Goal: Communication & Community: Answer question/provide support

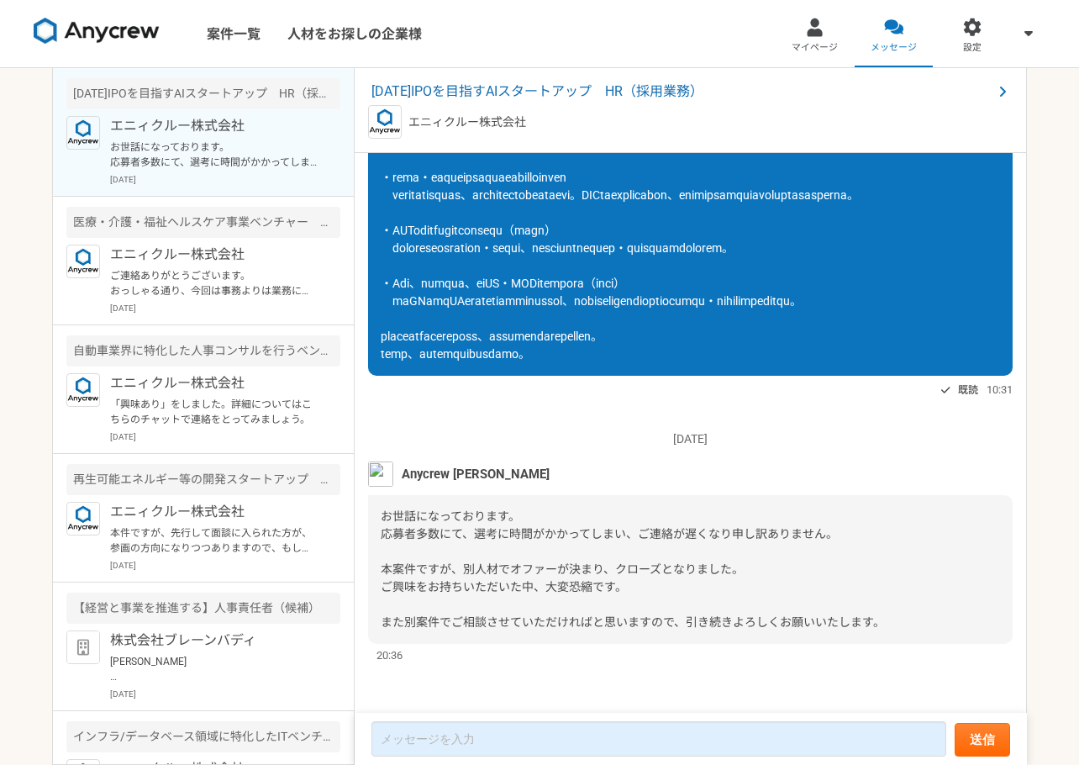
click at [806, 418] on div "[DATE] Anycrew [PERSON_NAME]になっております。 応募者多数にて、選考に時間がかかってしまい、ご連絡が遅くなり申し訳ありません。 本…" at bounding box center [690, 539] width 645 height 250
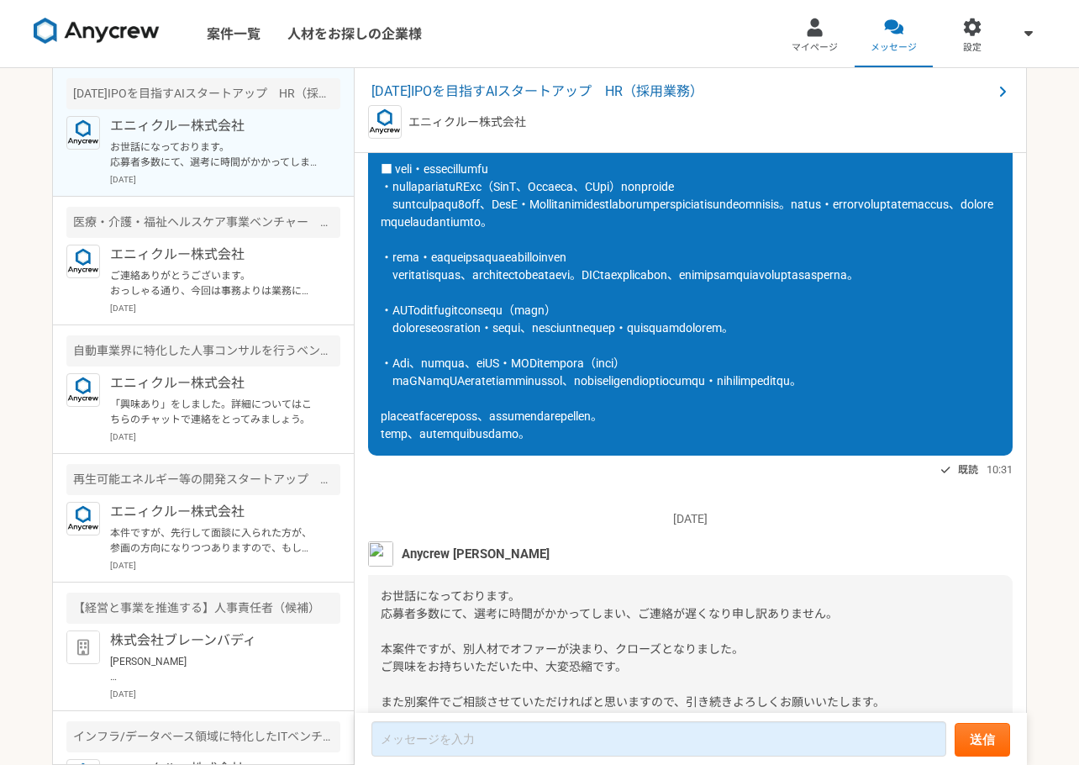
scroll to position [1415, 0]
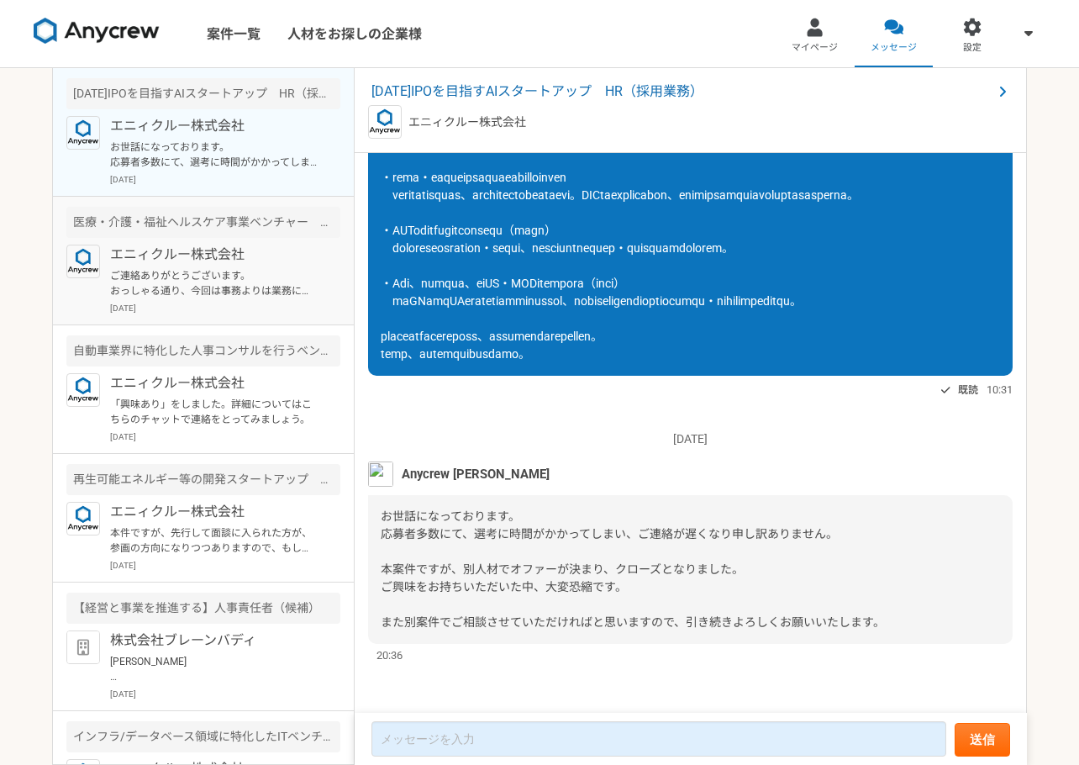
click at [198, 254] on p "エニィクルー株式会社" at bounding box center [214, 255] width 208 height 20
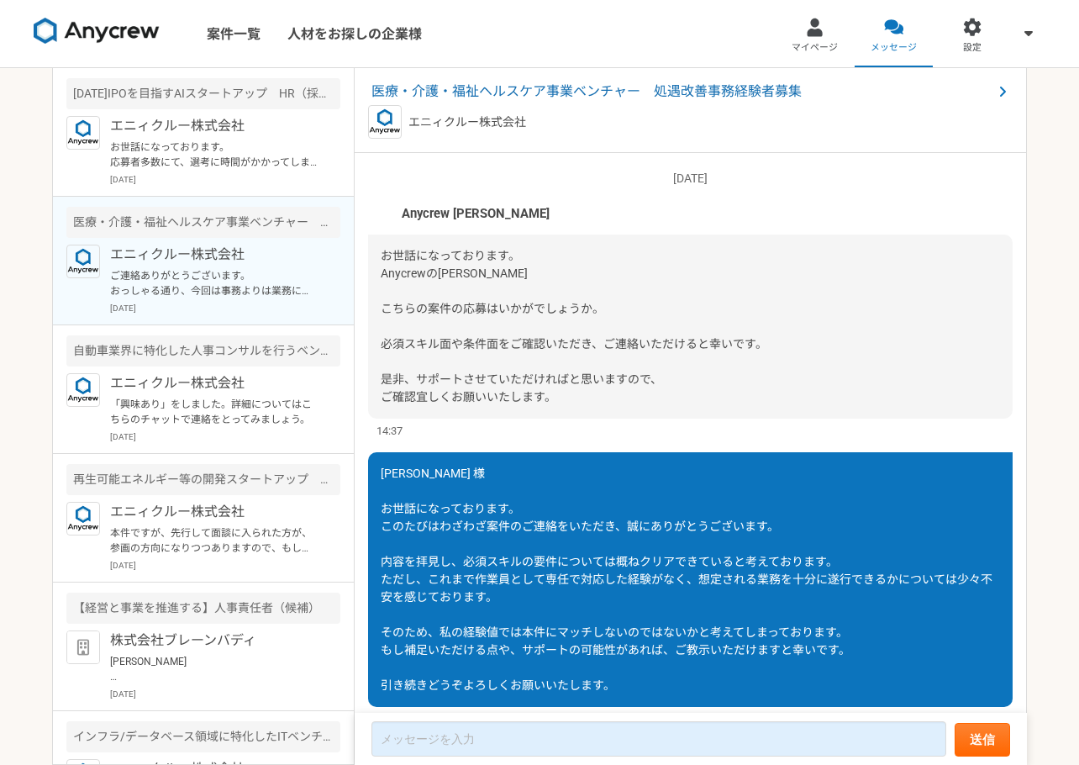
scroll to position [296, 0]
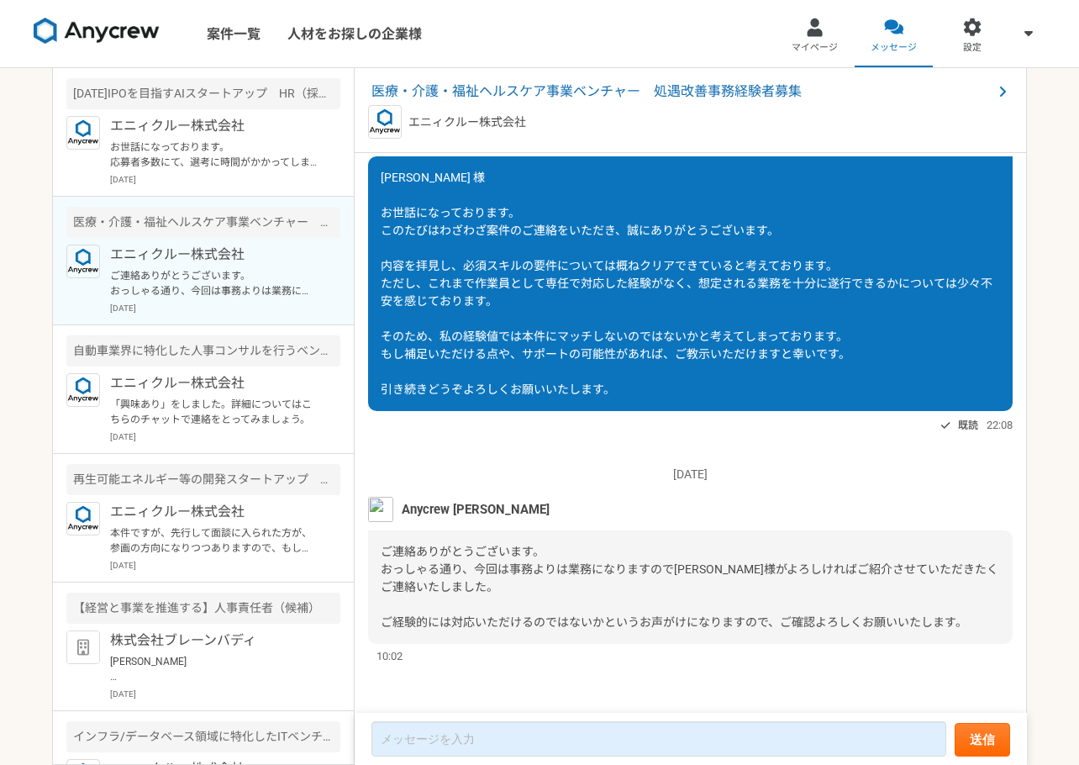
click at [652, 134] on div "エニィクルー株式会社" at bounding box center [690, 122] width 645 height 34
drag, startPoint x: 519, startPoint y: 284, endPoint x: 520, endPoint y: 294, distance: 10.1
click at [519, 285] on div "[PERSON_NAME] 様 お世話になっております。 このたびはわざわざ案件のご連絡をいただき、誠にありがとうございます。 内容を拝見し、必須スキルの要件…" at bounding box center [690, 283] width 645 height 255
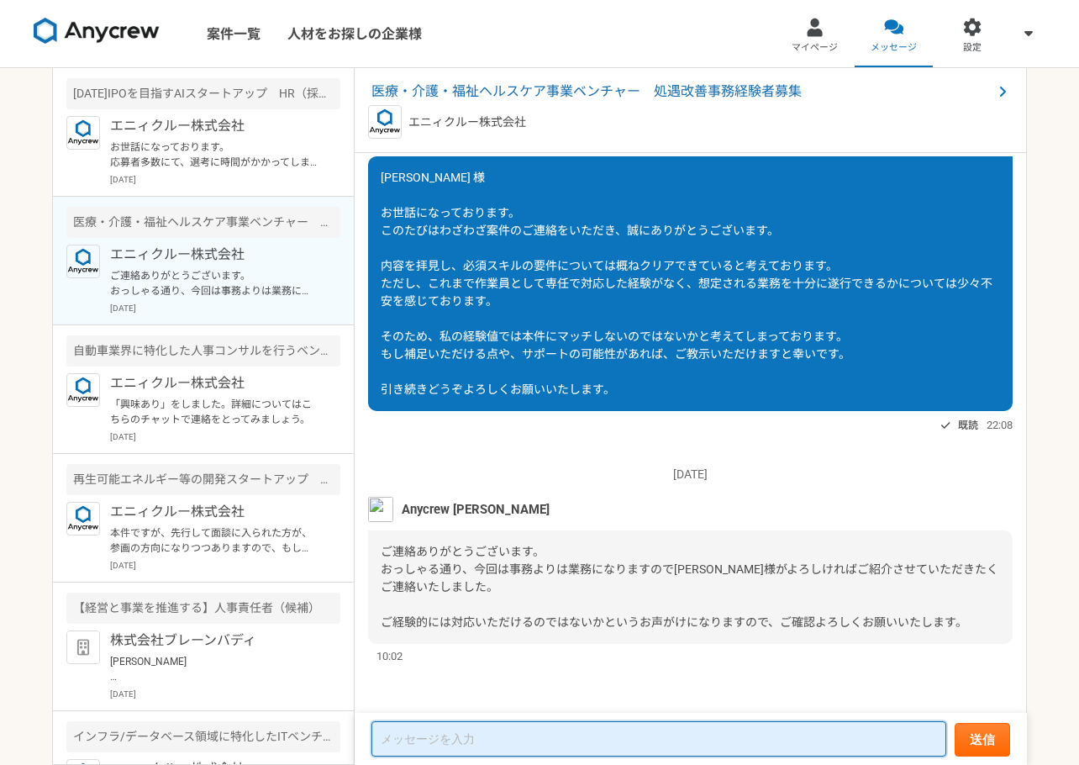
click at [581, 738] on textarea at bounding box center [659, 738] width 575 height 35
click at [464, 737] on textarea at bounding box center [659, 738] width 575 height 35
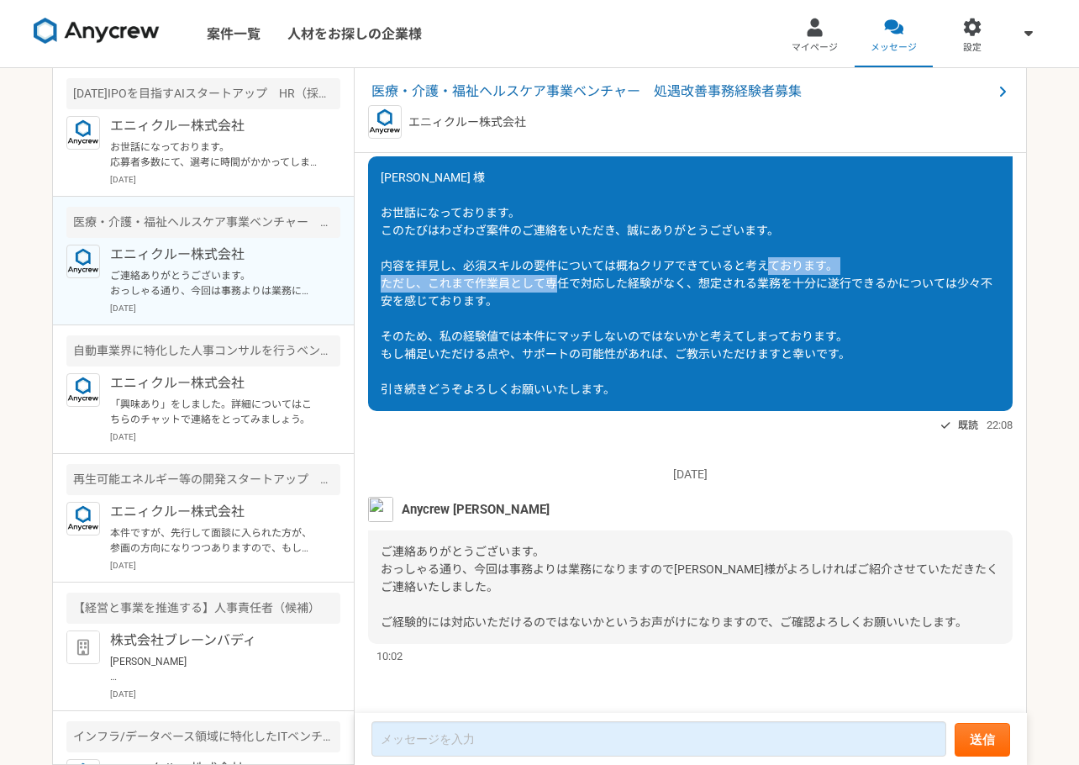
drag, startPoint x: 433, startPoint y: 284, endPoint x: 688, endPoint y: 278, distance: 254.7
click at [688, 278] on span "[PERSON_NAME] 様 お世話になっております。 このたびはわざわざ案件のご連絡をいただき、誠にありがとうございます。 内容を拝見し、必須スキルの要件…" at bounding box center [687, 283] width 612 height 225
copy span "これまで作業員として専任で対応した経験がなく"
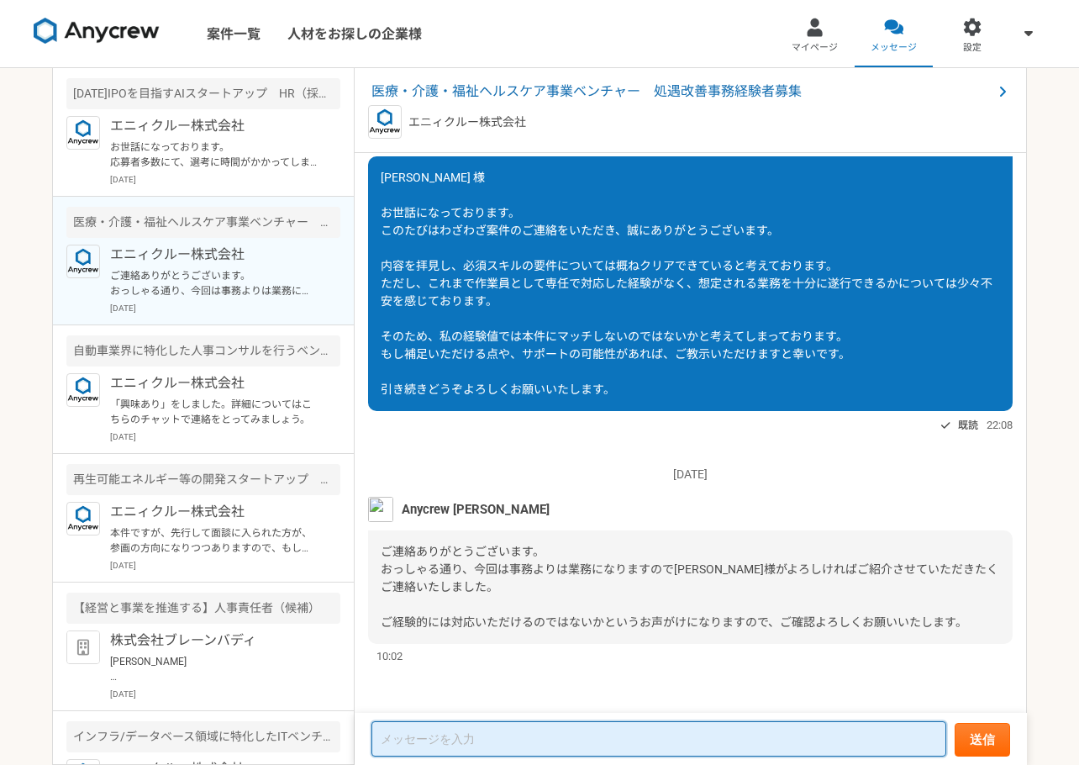
click at [514, 745] on textarea at bounding box center [659, 738] width 575 height 35
type textarea "z"
type textarea "全"
paste textarea "これまで作業員として専任で対応した経験がなく"
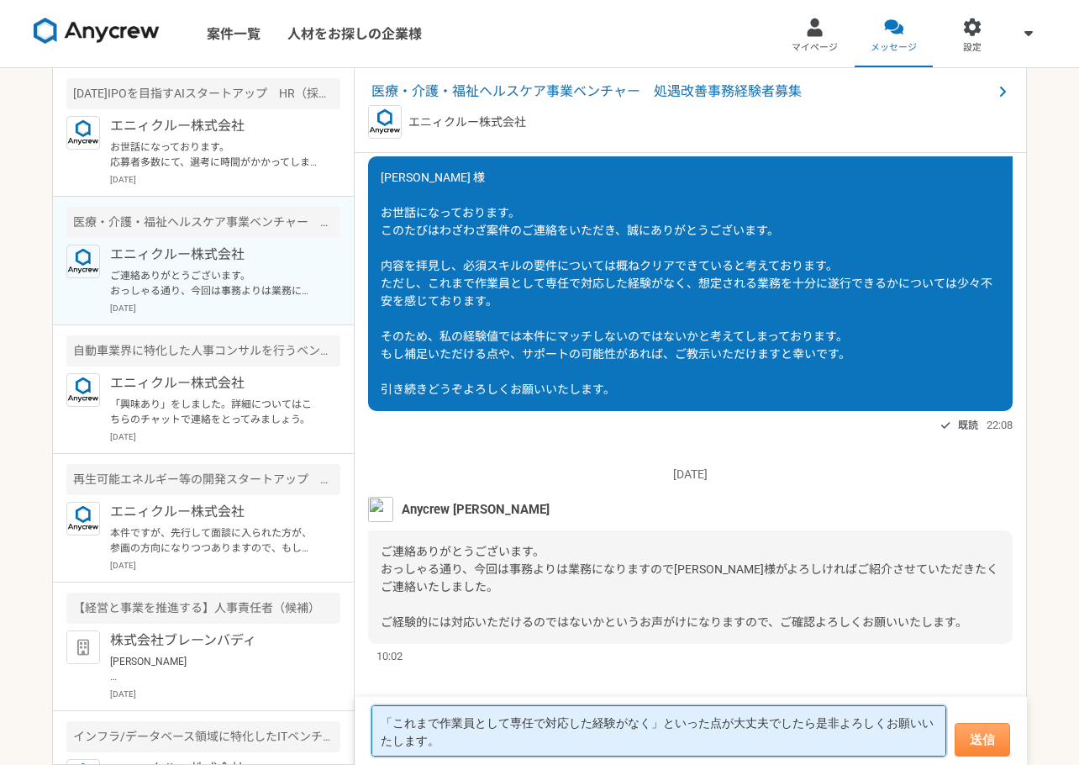
type textarea "「これまで作業員として専任で対応した経験がなく」といった点が大丈夫でしたら是非よろしくお願いいたします。"
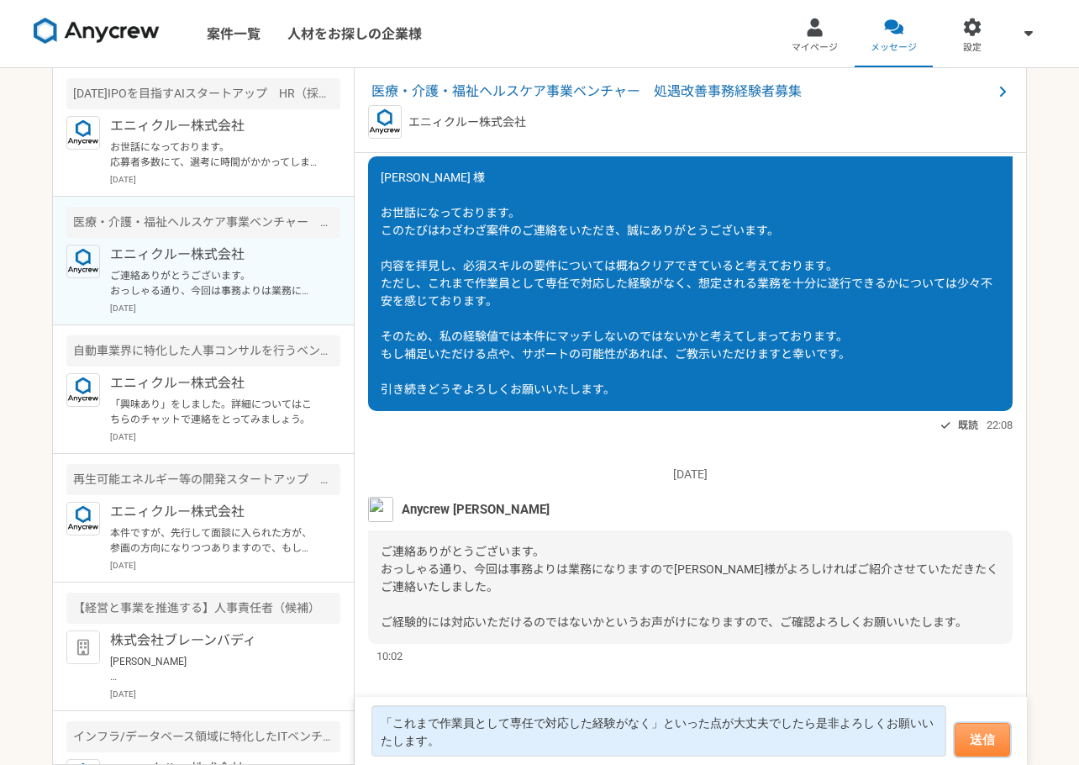
click at [980, 748] on button "送信" at bounding box center [982, 740] width 55 height 34
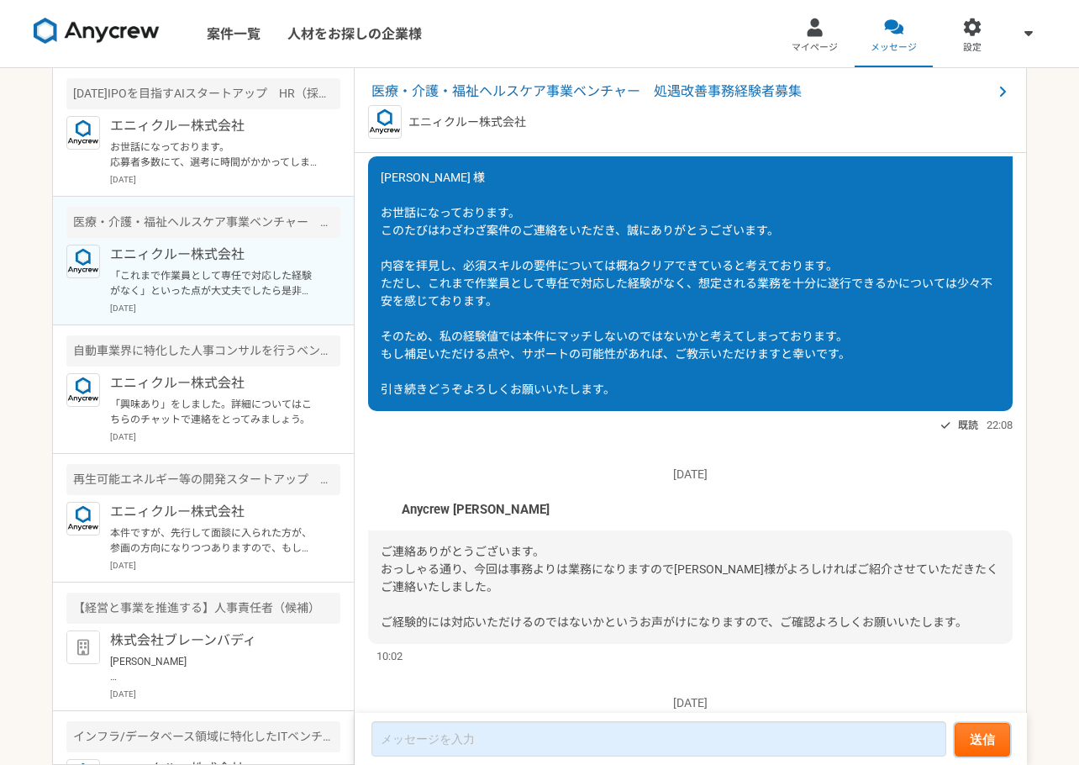
scroll to position [438, 0]
